Goal: Transaction & Acquisition: Subscribe to service/newsletter

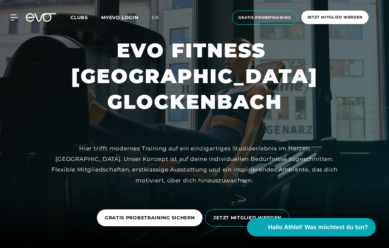
click at [72, 12] on div "MyEVO Login Über EVO Mitgliedschaften Probetraining TAGESPASS EVO Studios [GEOG…" at bounding box center [194, 17] width 386 height 25
click at [80, 17] on span "Clubs" at bounding box center [79, 18] width 17 height 6
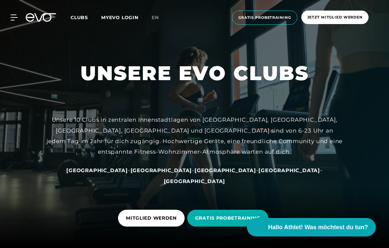
click at [77, 25] on div "MyEVO Login Über EVO Mitgliedschaften Probetraining TAGESPASS EVO Studios [GEOG…" at bounding box center [194, 17] width 386 height 25
click at [79, 17] on span "Clubs" at bounding box center [79, 18] width 17 height 6
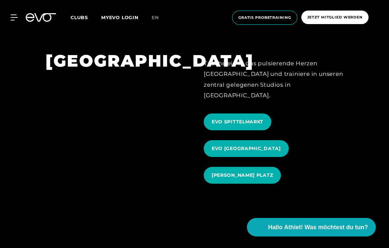
scroll to position [669, 0]
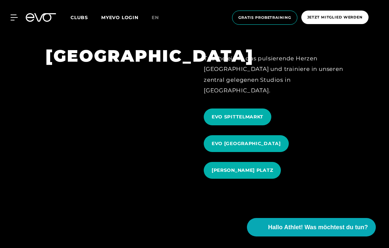
click at [10, 18] on div at bounding box center [10, 18] width 15 height 6
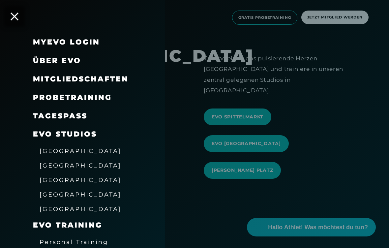
click at [37, 80] on span "Mitgliedschaften" at bounding box center [81, 78] width 96 height 9
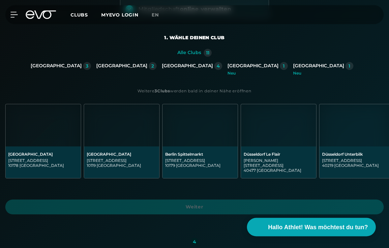
click at [234, 72] on div "Neu" at bounding box center [257, 74] width 60 height 4
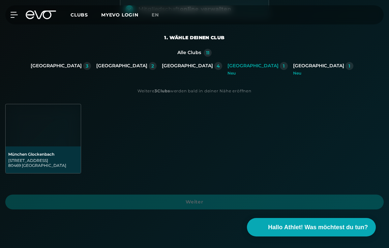
click at [23, 137] on img at bounding box center [43, 125] width 75 height 42
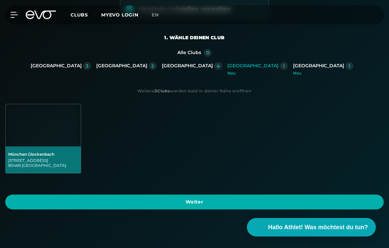
click at [33, 205] on span "Weiter" at bounding box center [194, 201] width 363 height 7
